Goal: Find specific page/section: Find specific page/section

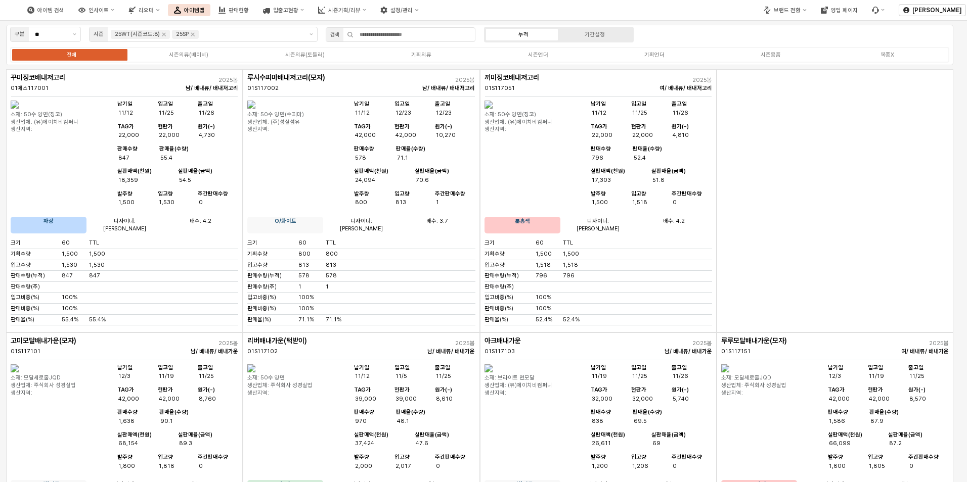
click at [551, 58] on label "시즌언더" at bounding box center [538, 55] width 116 height 9
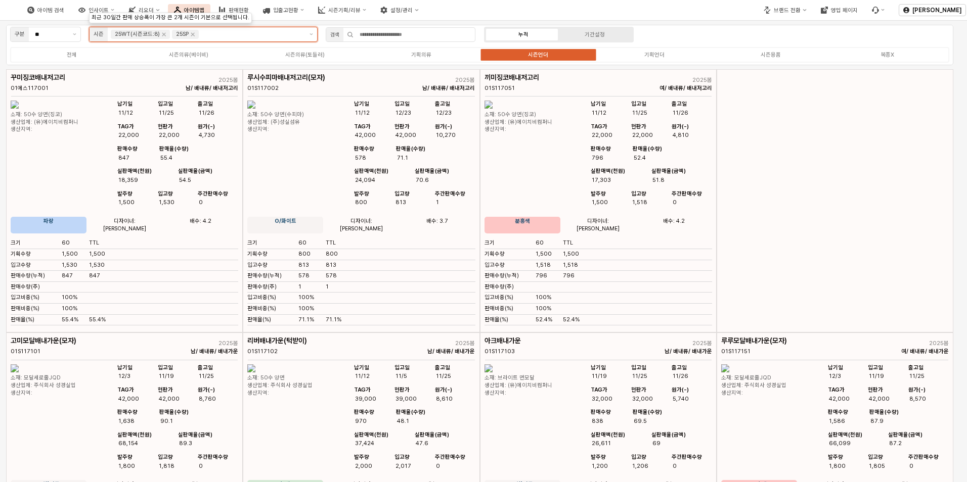
click at [210, 32] on input "앱 프레임" at bounding box center [252, 34] width 102 height 9
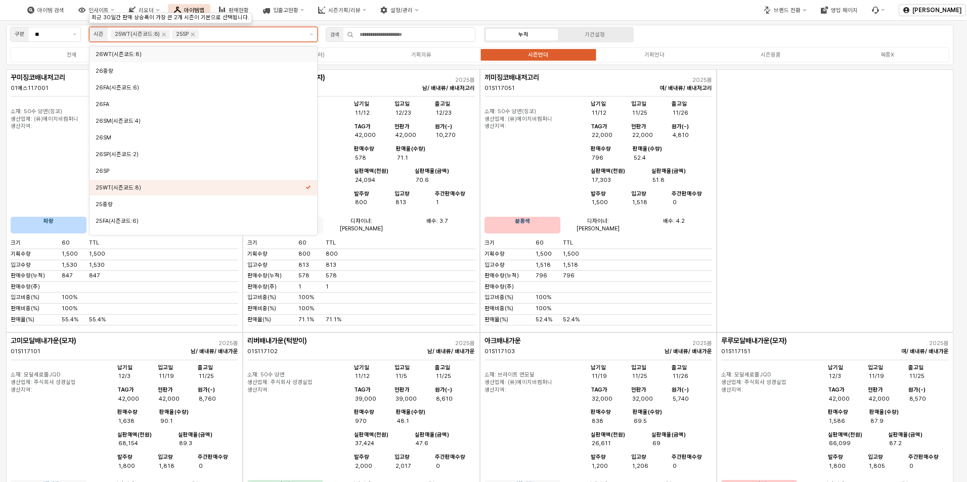
click at [194, 33] on icon "25SP 제거" at bounding box center [193, 34] width 8 height 8
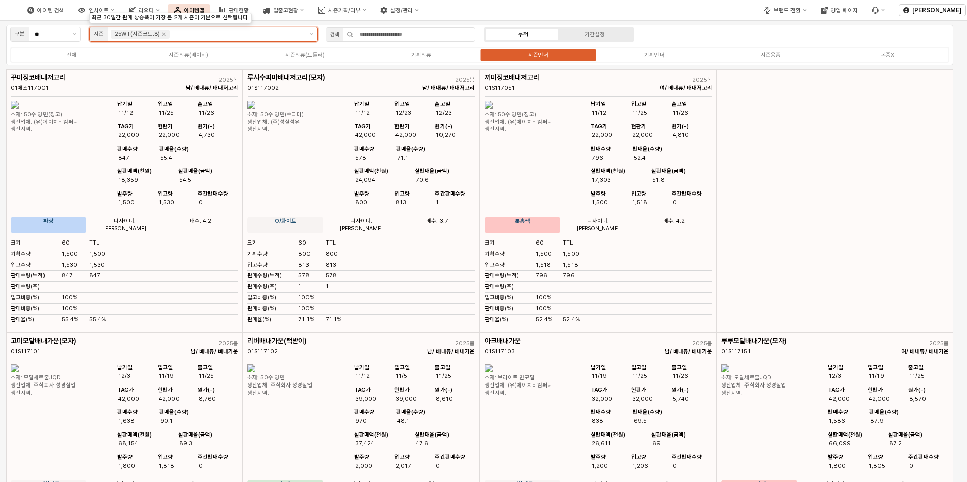
click at [201, 28] on div "25WT(시즌코드:8)" at bounding box center [207, 34] width 198 height 14
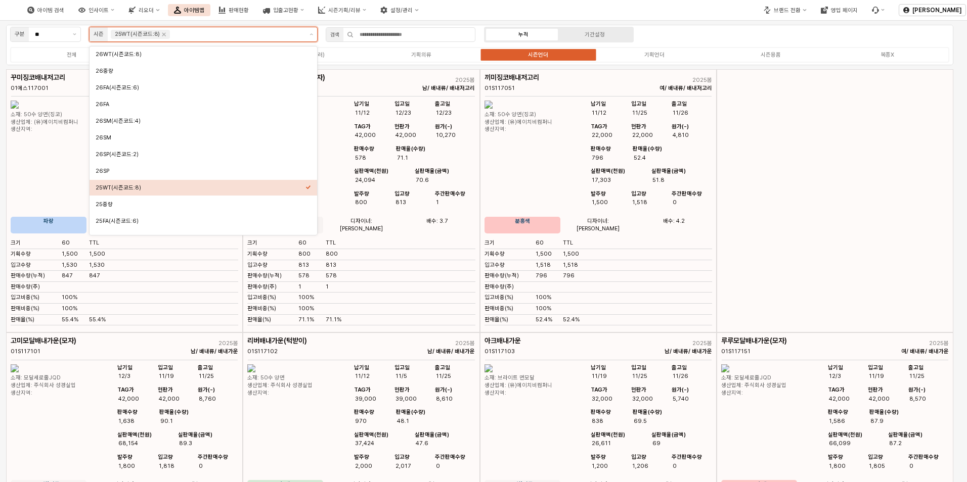
click at [200, 37] on input "앱 프레임" at bounding box center [237, 34] width 130 height 9
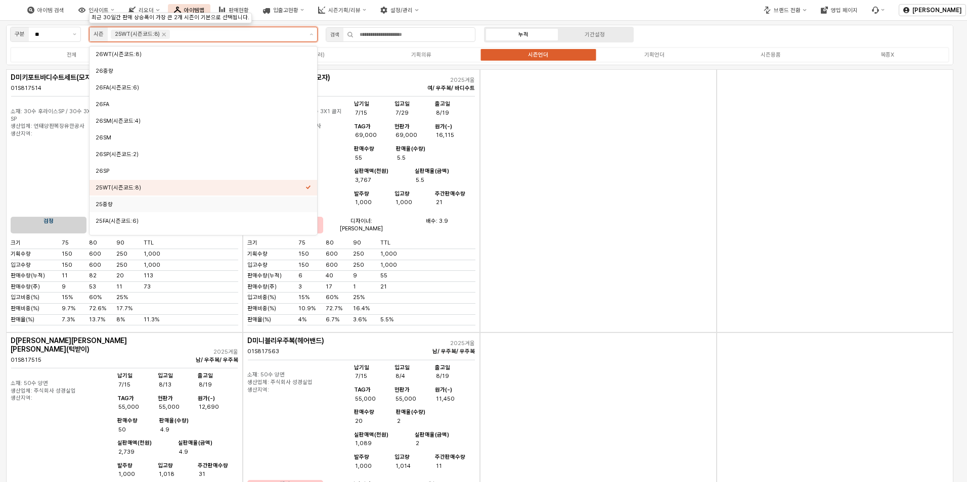
click at [187, 203] on div "25중량" at bounding box center [201, 205] width 210 height 8
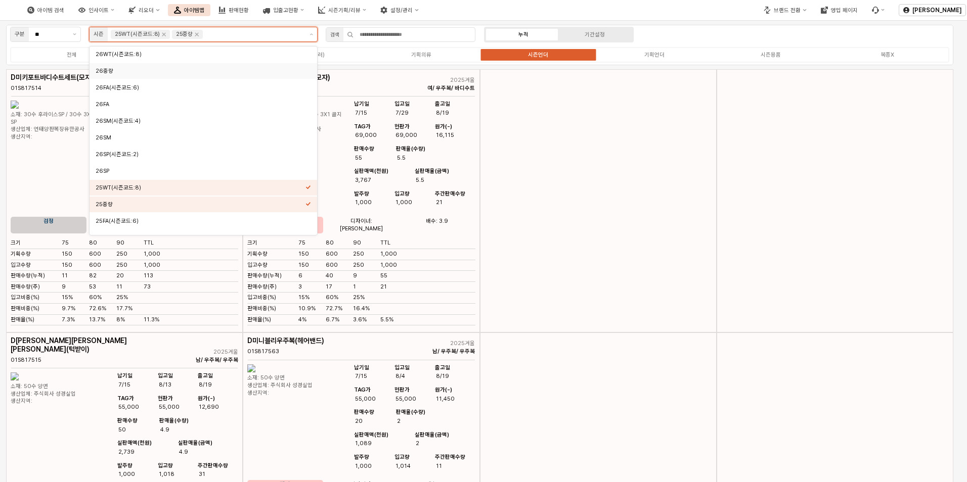
scroll to position [49, 0]
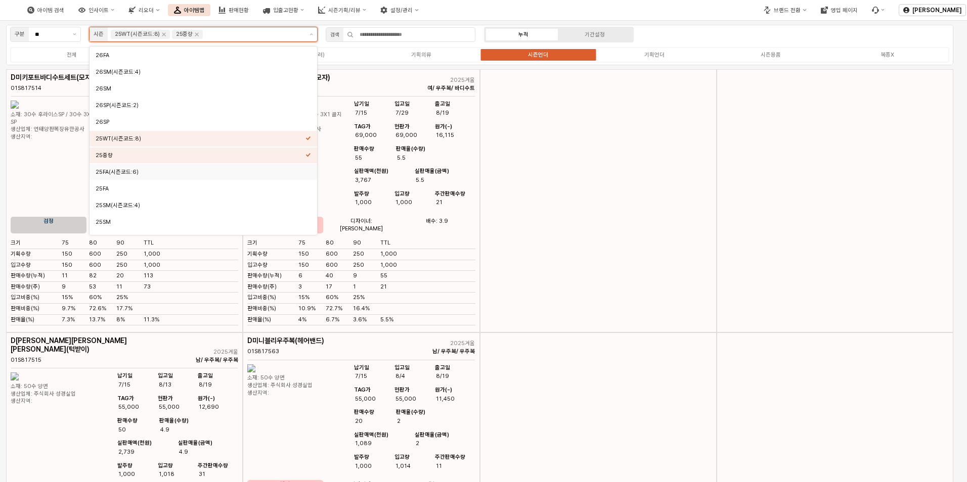
click at [211, 170] on div "25FA(시즌코드:6)" at bounding box center [201, 172] width 210 height 8
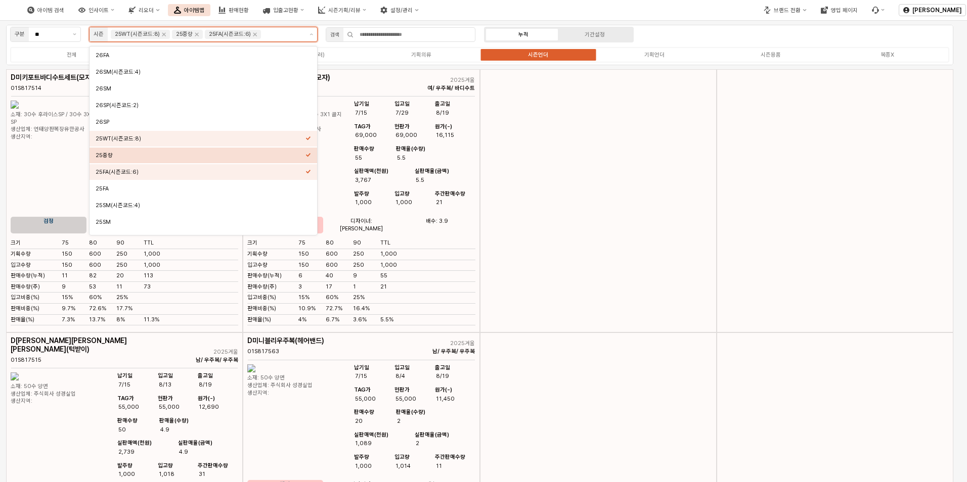
click at [208, 152] on div "25중량" at bounding box center [201, 156] width 210 height 10
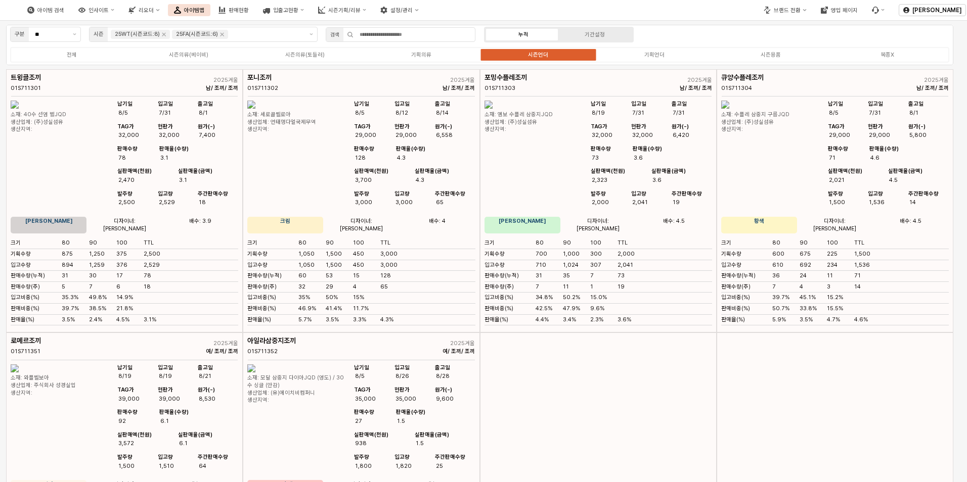
click at [255, 35] on input "앱 프레임" at bounding box center [266, 34] width 72 height 9
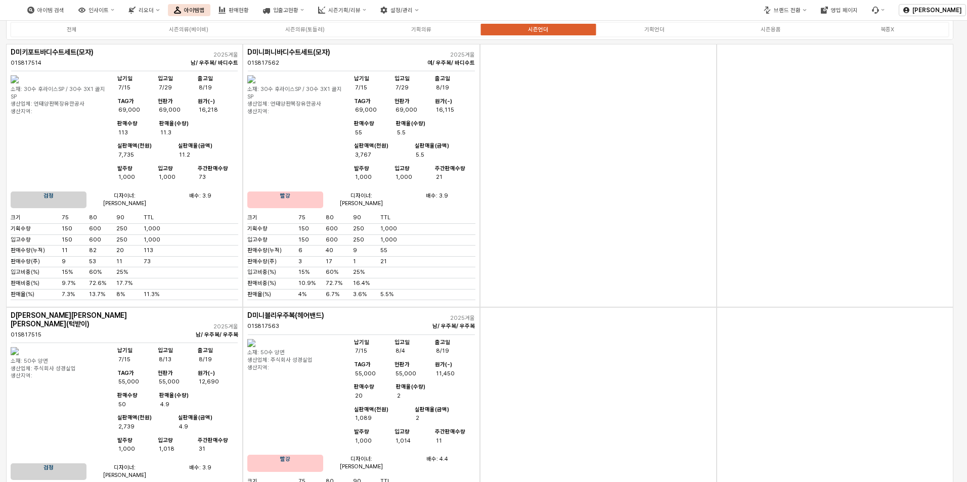
scroll to position [0, 0]
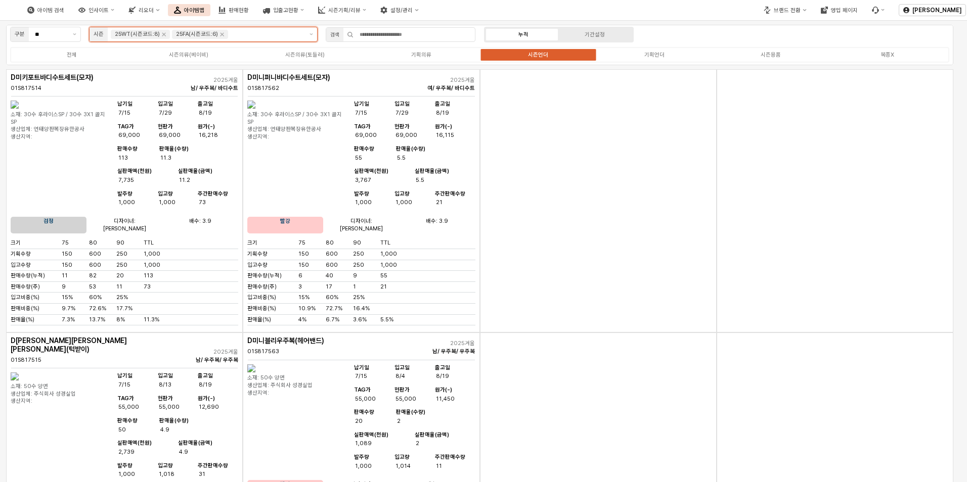
click at [254, 30] on input "앱 프레임" at bounding box center [266, 34] width 72 height 9
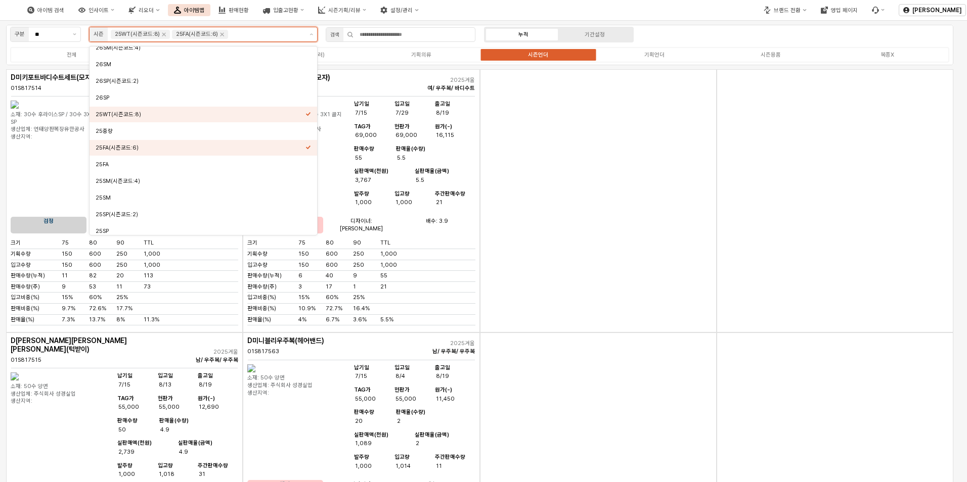
scroll to position [98, 0]
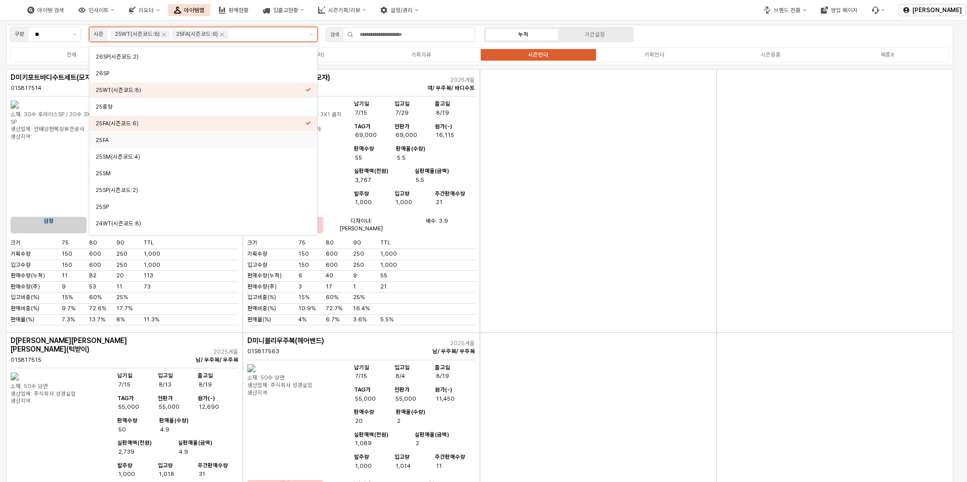
click at [193, 140] on div "25FA" at bounding box center [201, 140] width 210 height 8
click at [197, 106] on div "25중량" at bounding box center [201, 107] width 210 height 8
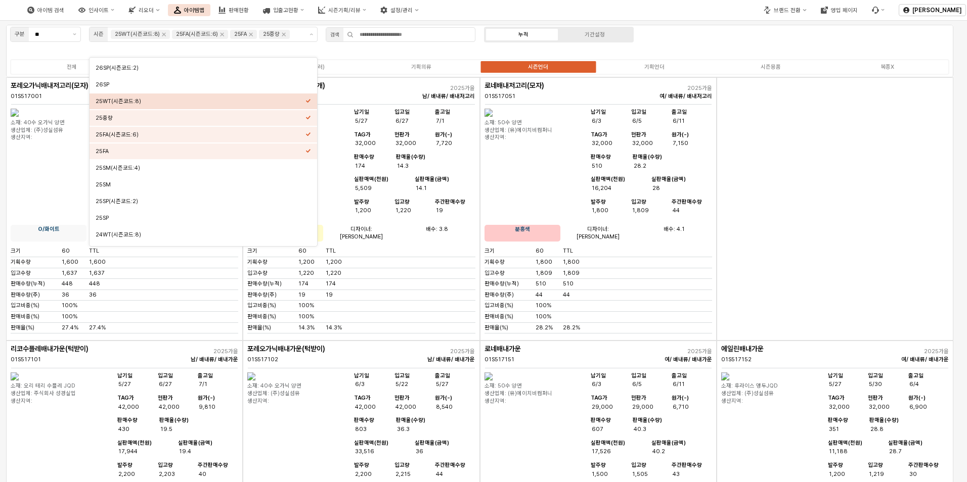
click at [557, 106] on div "로네배내저고리(모자) 01S517051 2025가을 여/ 배내류/ 배내저고리 소재: 50수 양면 생산업체: (유)에이치비컴퍼니 생산지역: 납기…" at bounding box center [598, 208] width 237 height 263
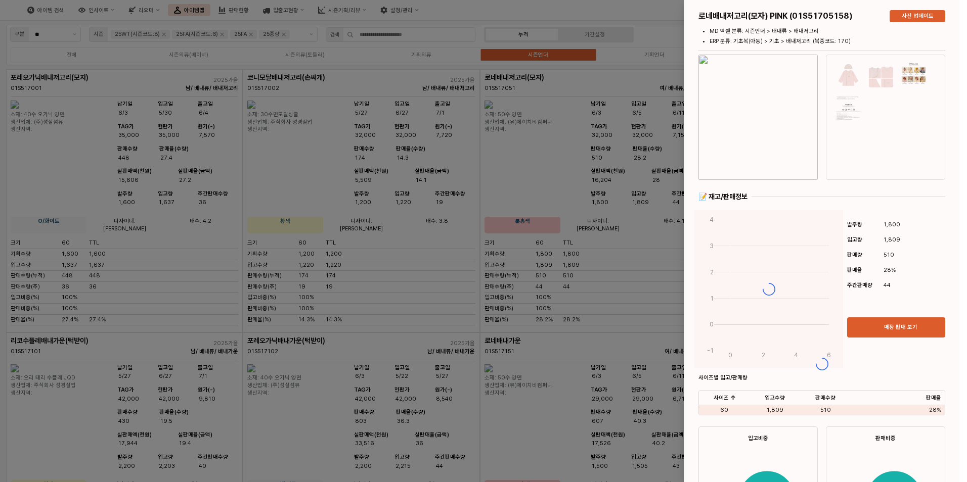
click at [646, 107] on div at bounding box center [483, 241] width 967 height 482
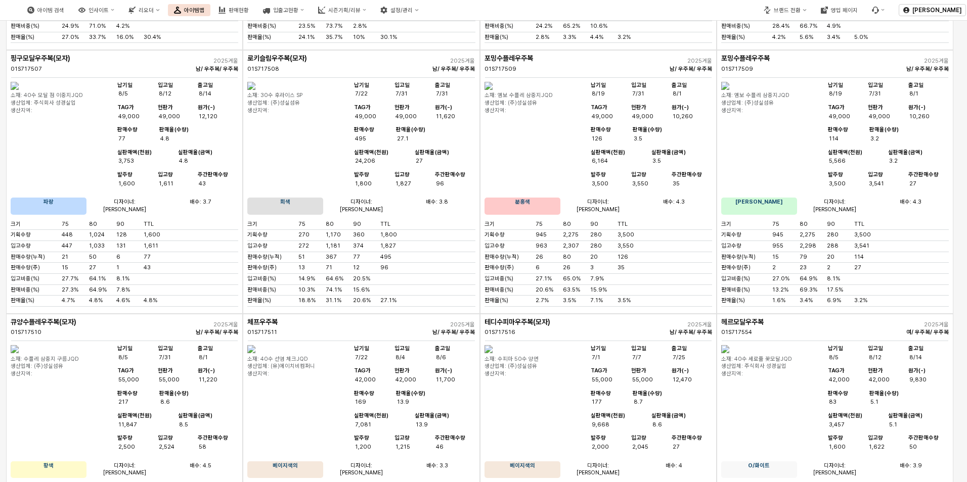
scroll to position [2666, 0]
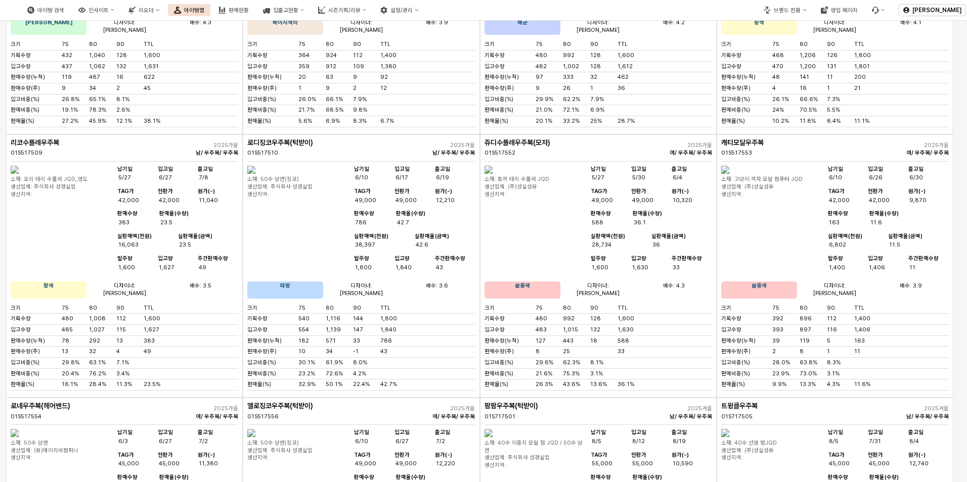
scroll to position [0, 0]
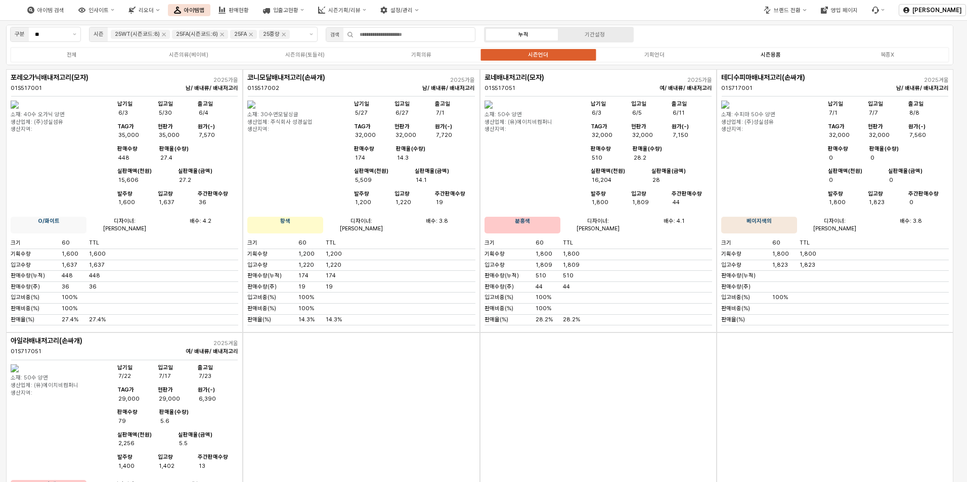
click at [759, 51] on label "시즌용품" at bounding box center [770, 55] width 116 height 9
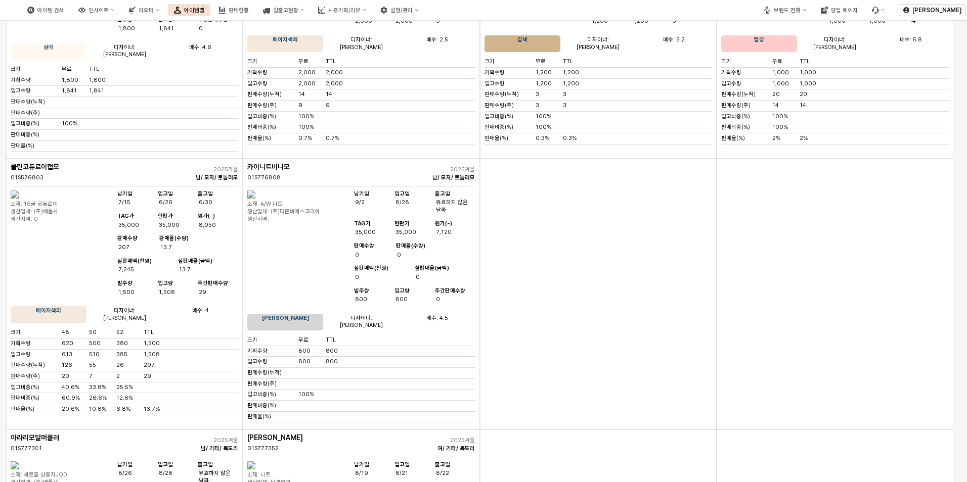
scroll to position [4914, 0]
